Goal: Task Accomplishment & Management: Manage account settings

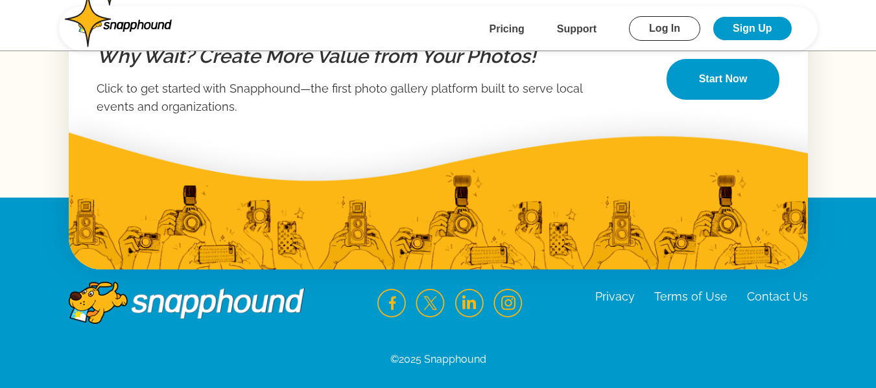
scroll to position [2301, 0]
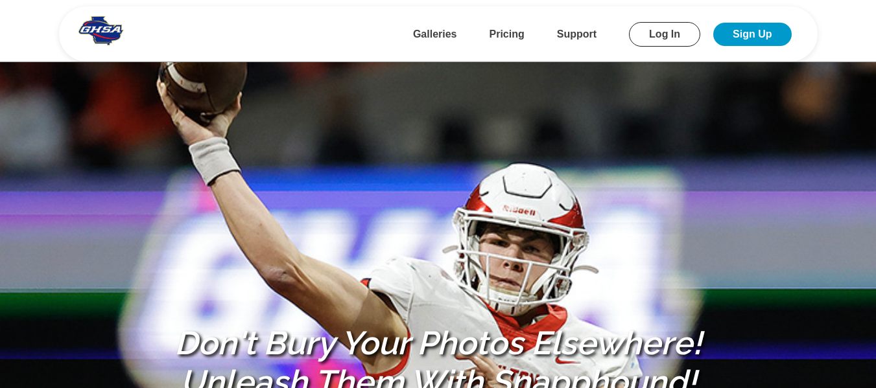
click at [507, 29] on b "Pricing" at bounding box center [507, 34] width 35 height 11
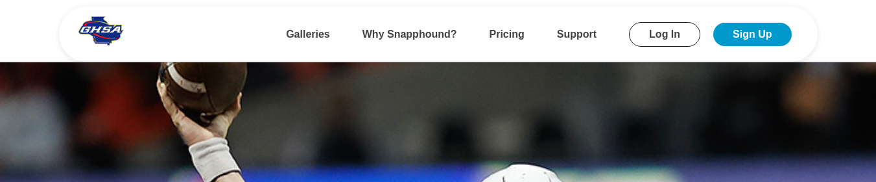
click at [660, 27] on link "Log In" at bounding box center [664, 34] width 71 height 25
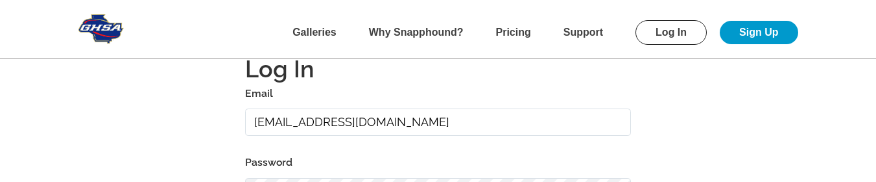
scroll to position [65, 0]
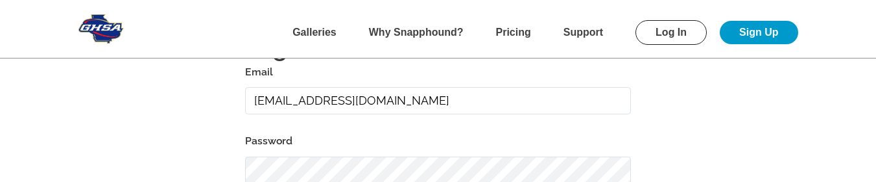
click at [484, 97] on input "alansharp@sharpedgeventures.com" at bounding box center [438, 101] width 386 height 28
type input "alansharp+1@sharpedgeventures.com"
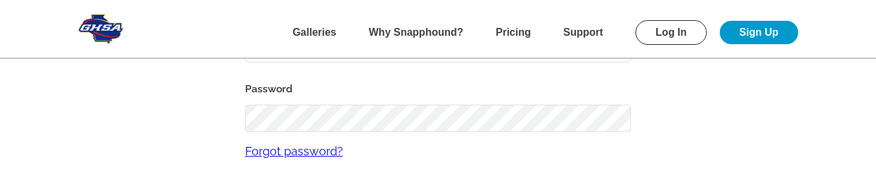
scroll to position [195, 0]
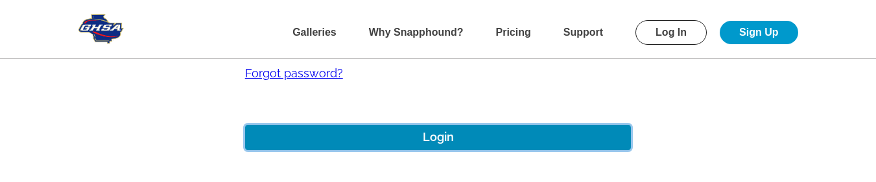
click at [417, 139] on button "Login" at bounding box center [438, 136] width 386 height 25
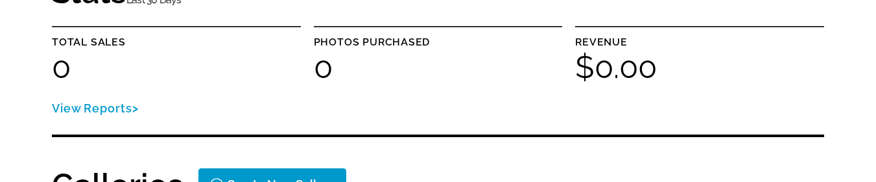
scroll to position [195, 0]
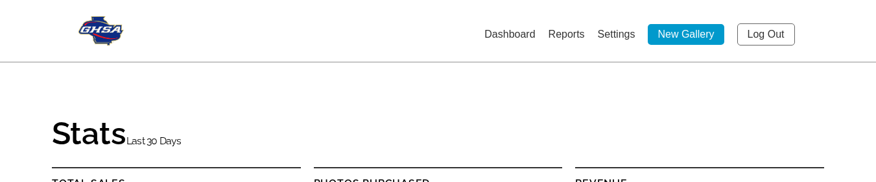
click at [772, 32] on link "Log Out" at bounding box center [766, 34] width 58 height 22
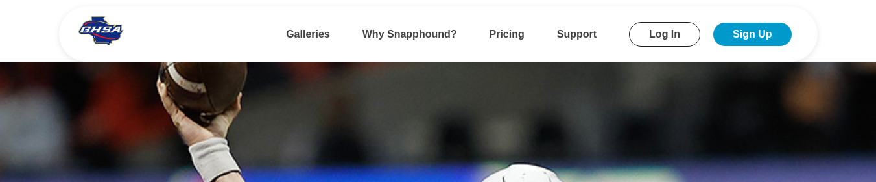
click at [665, 40] on link "Log In" at bounding box center [664, 34] width 71 height 25
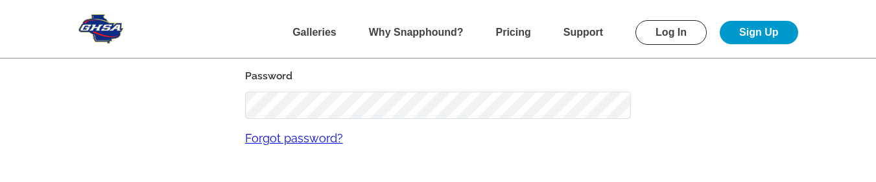
scroll to position [65, 0]
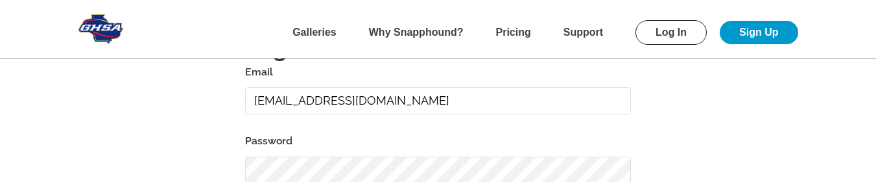
click at [486, 102] on input "alansharp+1@sharpedgeventures.com" at bounding box center [438, 101] width 386 height 28
type input "[EMAIL_ADDRESS][DOMAIN_NAME]"
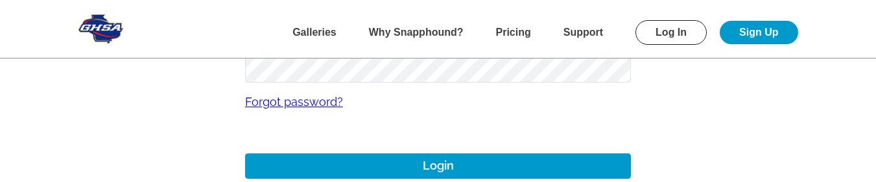
scroll to position [195, 0]
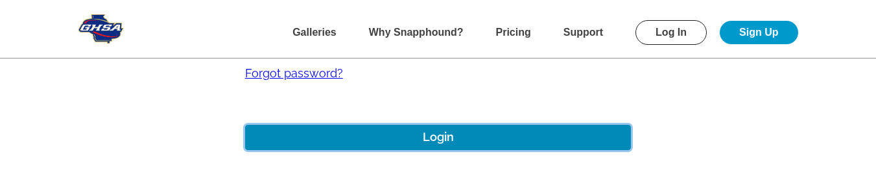
click at [492, 140] on button "Login" at bounding box center [438, 136] width 386 height 25
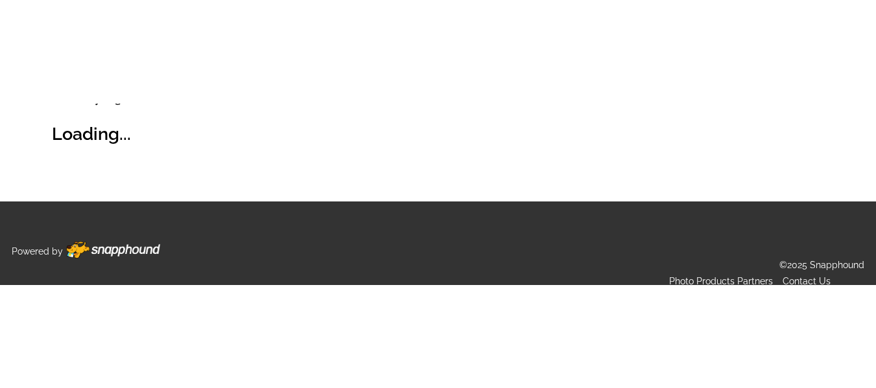
scroll to position [4, 0]
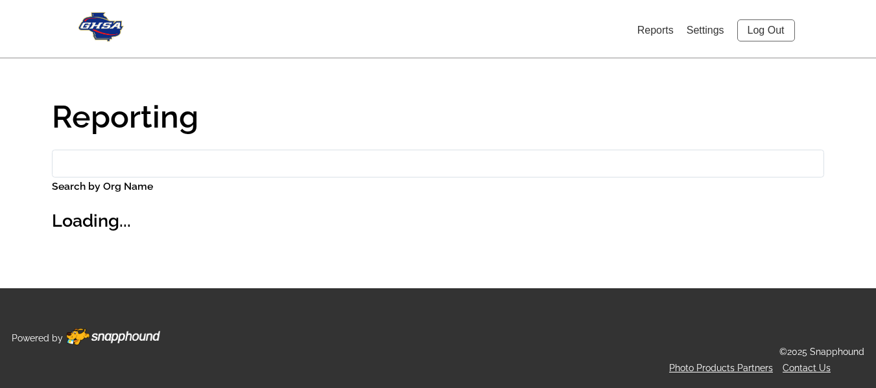
click at [703, 33] on link "Settings" at bounding box center [706, 30] width 38 height 11
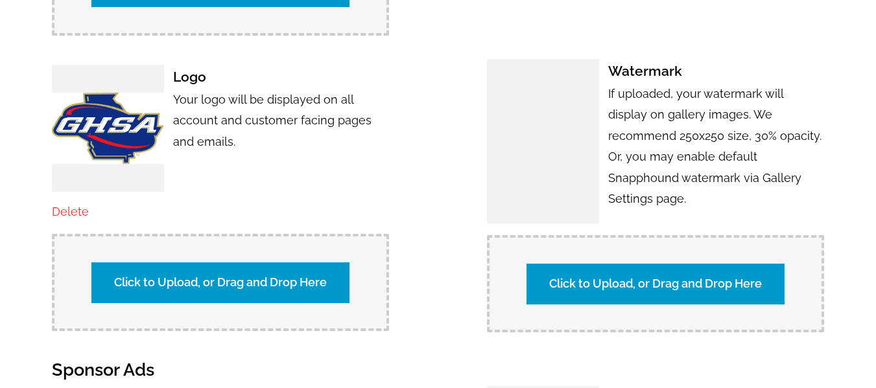
scroll to position [1106, 0]
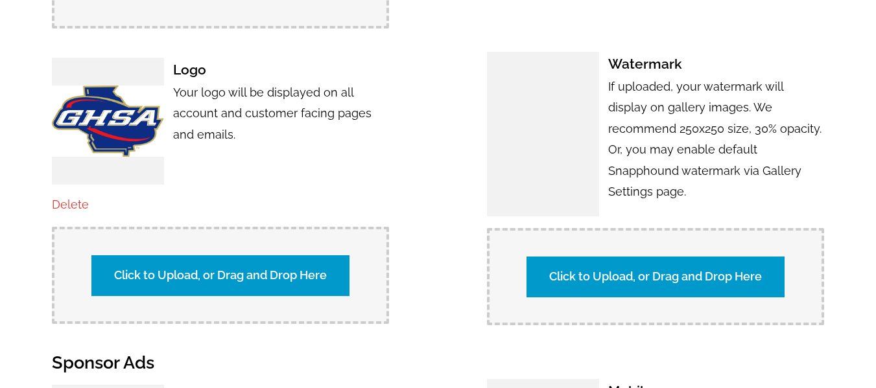
click at [210, 181] on label "Click to Upload, or Drag and Drop Here" at bounding box center [220, 275] width 258 height 40
click at [327, 181] on input "Click to Upload, or Drag and Drop Here" at bounding box center [448, 274] width 242 height 18
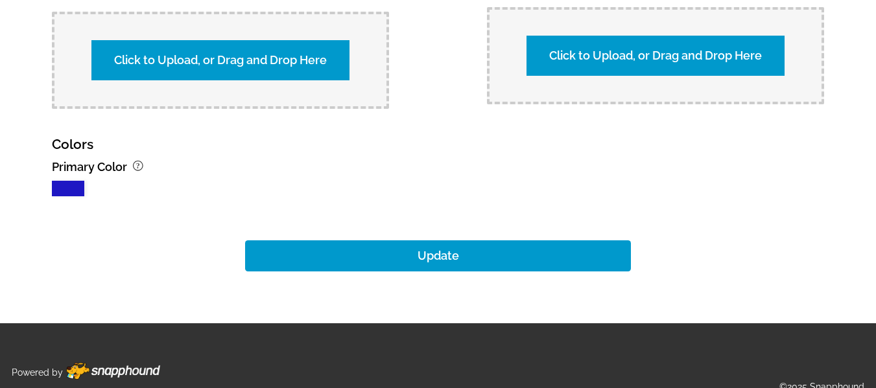
scroll to position [1725, 0]
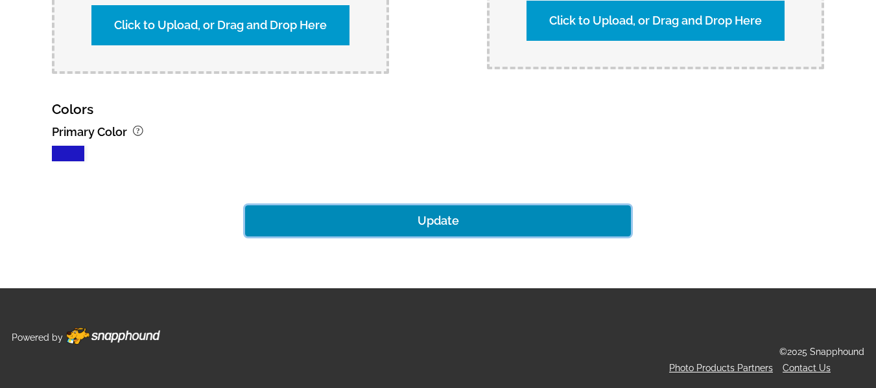
click at [438, 181] on button "Update" at bounding box center [438, 221] width 386 height 31
type input "[URL][DOMAIN_NAME]"
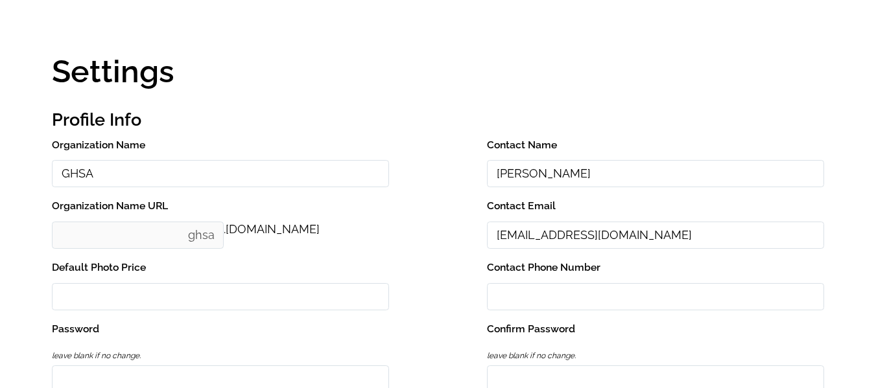
scroll to position [0, 0]
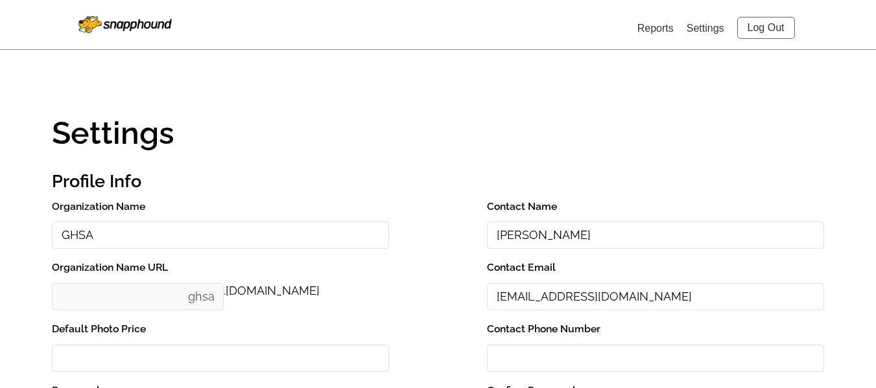
click at [763, 28] on link "Log Out" at bounding box center [766, 28] width 58 height 22
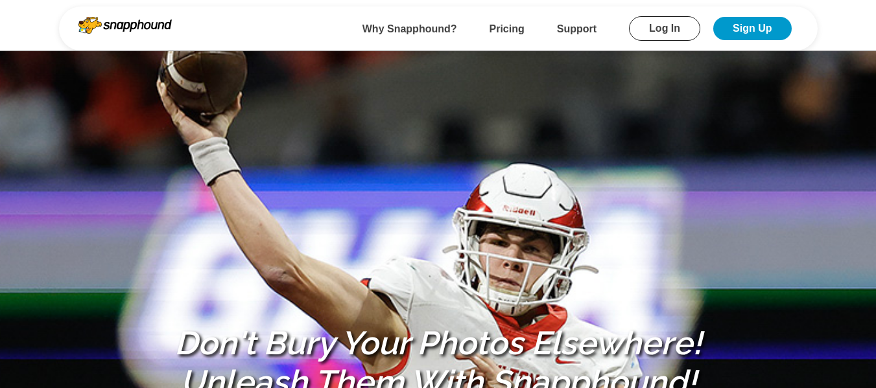
click at [679, 25] on link "Log In" at bounding box center [664, 28] width 71 height 25
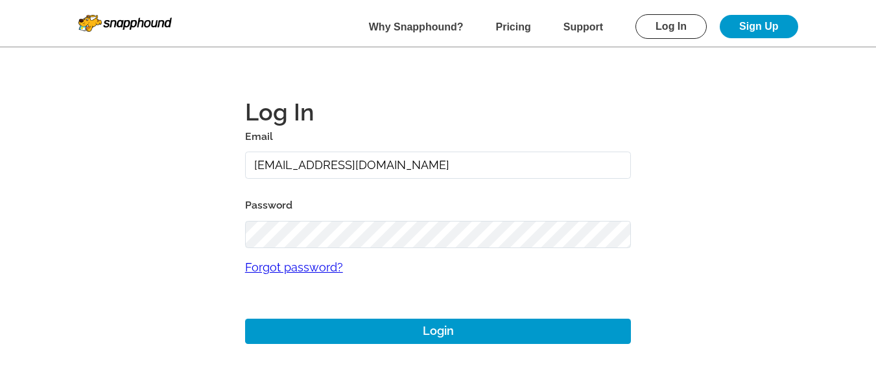
click at [473, 163] on input "alansharp@sharpedgeventures.com" at bounding box center [438, 166] width 386 height 28
type input "[EMAIL_ADDRESS][DOMAIN_NAME]"
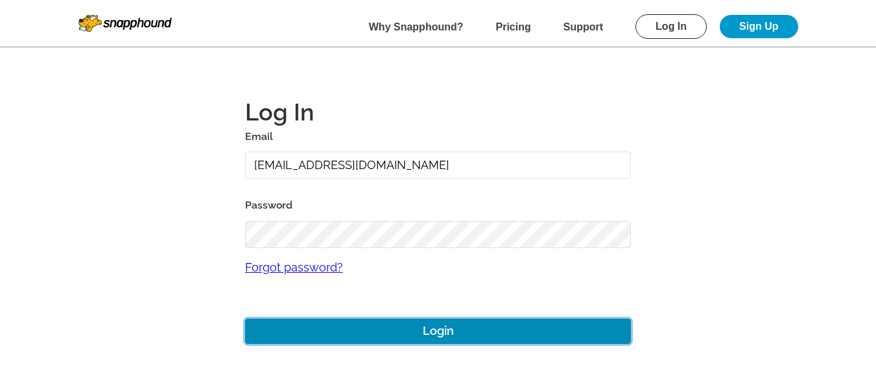
click at [420, 329] on button "Login" at bounding box center [438, 331] width 386 height 25
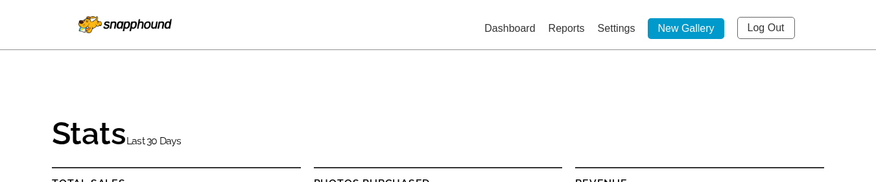
click at [779, 25] on link "Log Out" at bounding box center [766, 28] width 58 height 22
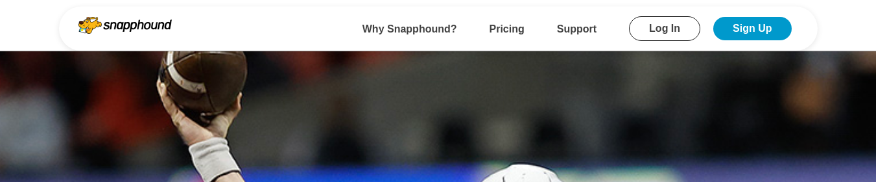
click at [667, 32] on link "Log In" at bounding box center [664, 28] width 71 height 25
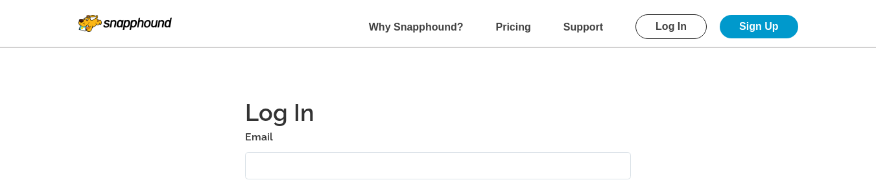
type input "alansharp+1@sharpedgeventures.com"
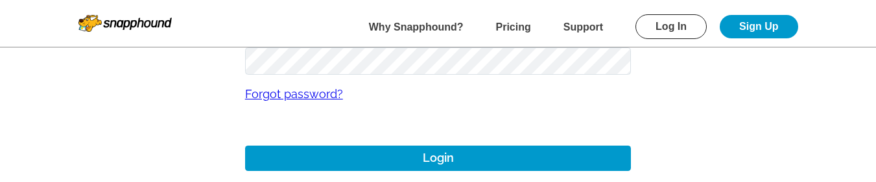
scroll to position [195, 0]
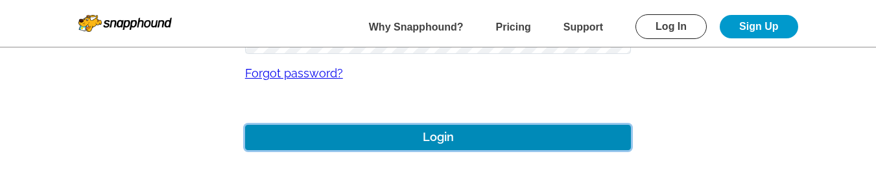
click at [414, 147] on button "Login" at bounding box center [438, 136] width 386 height 25
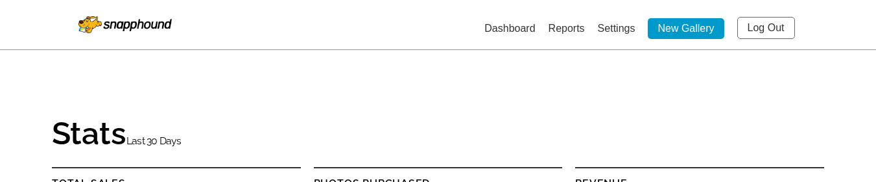
click at [627, 29] on link "Settings" at bounding box center [617, 28] width 38 height 11
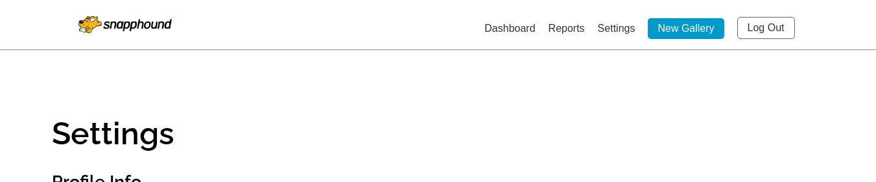
click at [757, 25] on link "Log Out" at bounding box center [766, 28] width 58 height 22
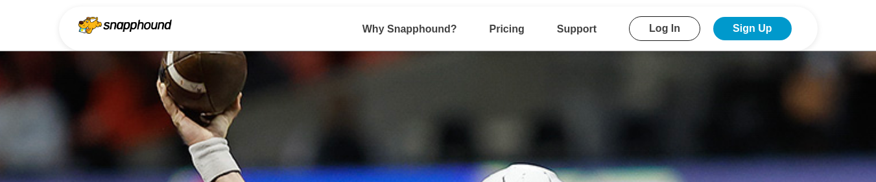
click at [661, 36] on link "Log In" at bounding box center [664, 28] width 71 height 25
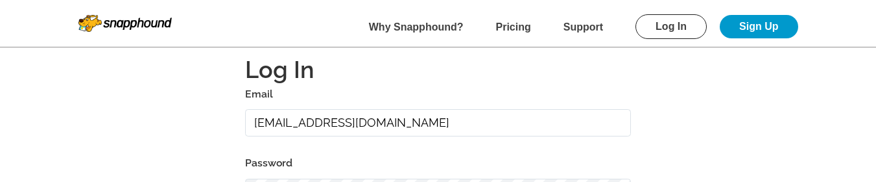
scroll to position [65, 0]
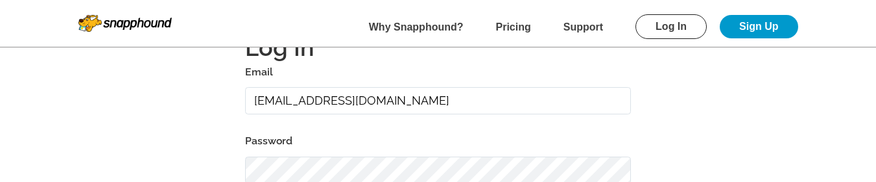
click at [480, 102] on input "alansharp+1@sharpedgeventures.com" at bounding box center [438, 101] width 386 height 28
type input "[EMAIL_ADDRESS][DOMAIN_NAME]"
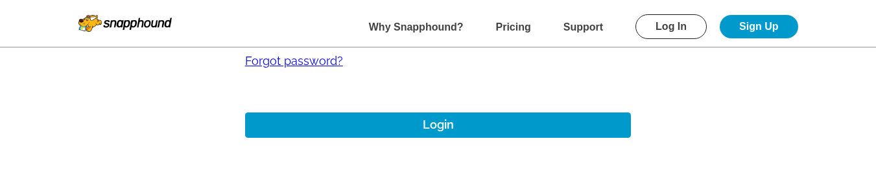
scroll to position [259, 0]
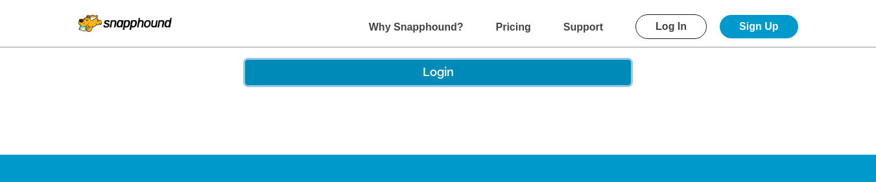
click at [439, 65] on button "Login" at bounding box center [438, 72] width 386 height 25
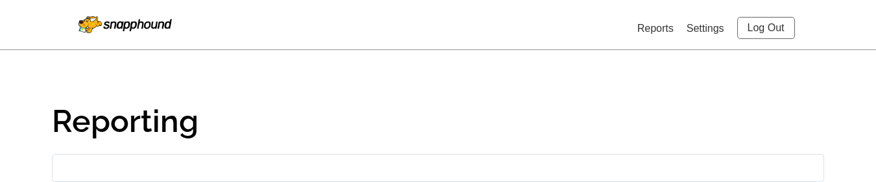
click at [710, 25] on link "Settings" at bounding box center [706, 28] width 38 height 11
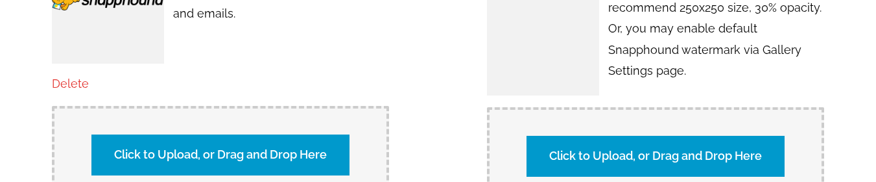
scroll to position [1232, 0]
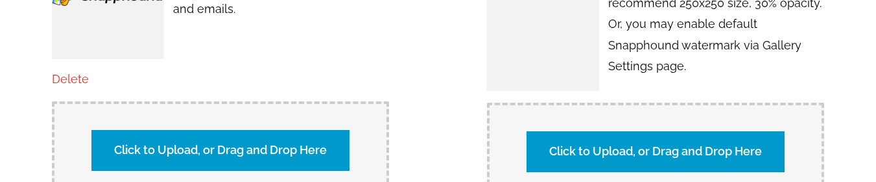
click at [294, 158] on label "Click to Upload, or Drag and Drop Here" at bounding box center [220, 150] width 258 height 40
click at [327, 157] on input "Click to Upload, or Drag and Drop Here" at bounding box center [448, 148] width 242 height 18
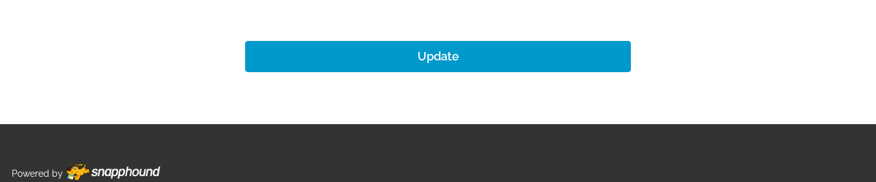
scroll to position [1867, 0]
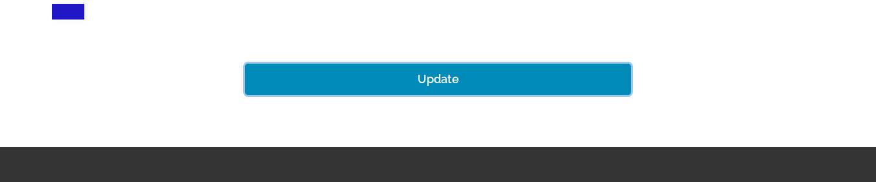
click at [420, 82] on button "Update" at bounding box center [438, 79] width 386 height 31
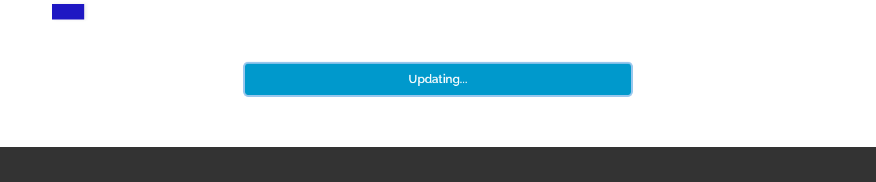
type input "[URL][DOMAIN_NAME]"
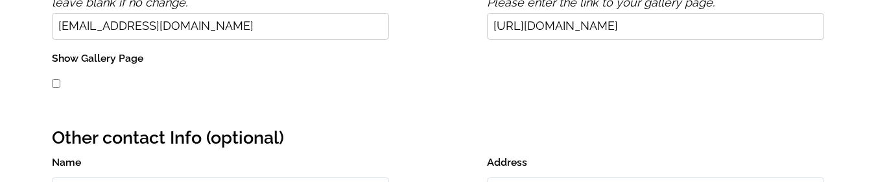
scroll to position [375, 0]
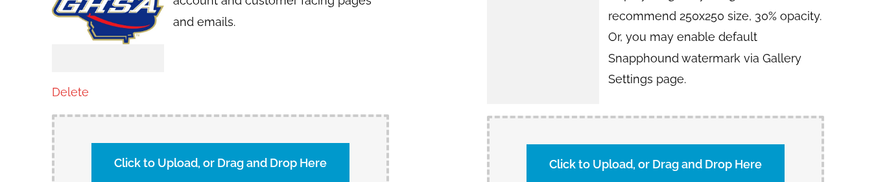
scroll to position [1232, 0]
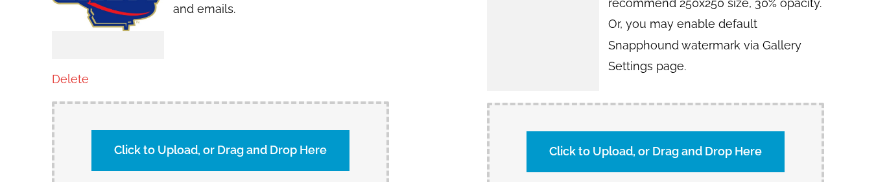
click at [244, 147] on label "Click to Upload, or Drag and Drop Here" at bounding box center [220, 150] width 258 height 40
click at [327, 147] on input "Click to Upload, or Drag and Drop Here" at bounding box center [448, 148] width 242 height 18
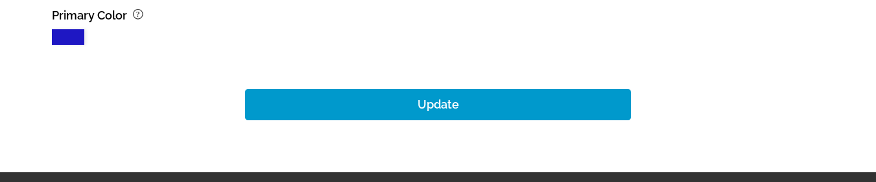
scroll to position [1932, 0]
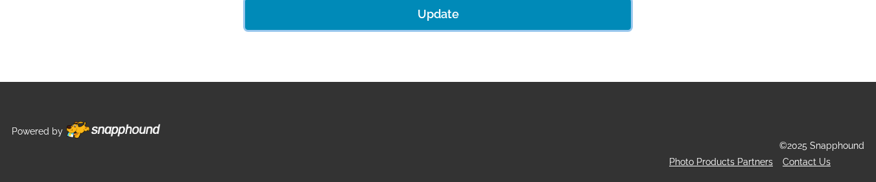
click at [447, 15] on button "Update" at bounding box center [438, 14] width 386 height 31
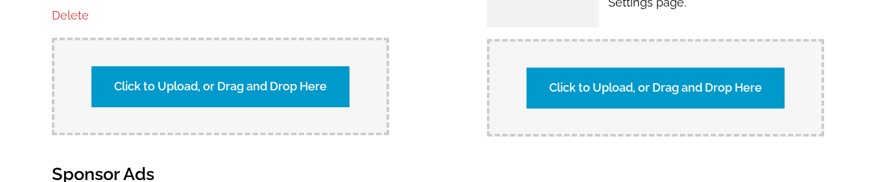
scroll to position [1297, 0]
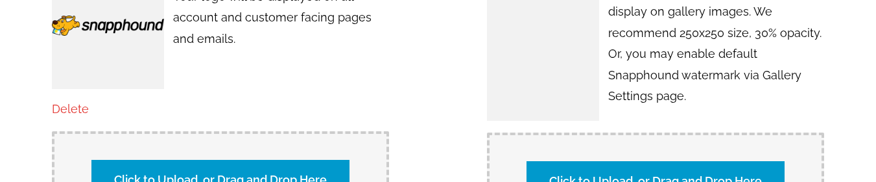
scroll to position [1232, 0]
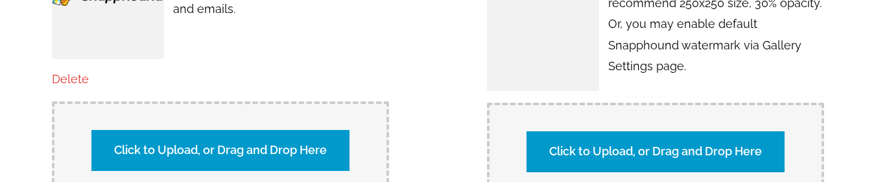
click at [226, 148] on label "Click to Upload, or Drag and Drop Here" at bounding box center [220, 150] width 258 height 40
click at [327, 148] on input "Click to Upload, or Drag and Drop Here" at bounding box center [448, 148] width 242 height 18
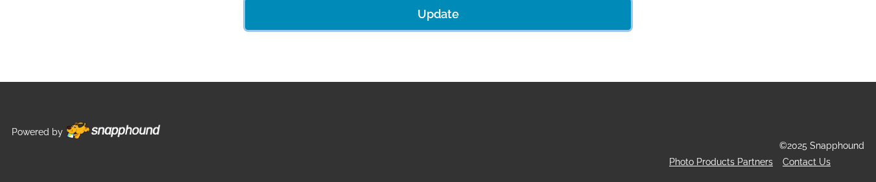
scroll to position [1932, 0]
click at [475, 25] on button "Update" at bounding box center [438, 14] width 386 height 31
